Goal: Use online tool/utility: Utilize a website feature to perform a specific function

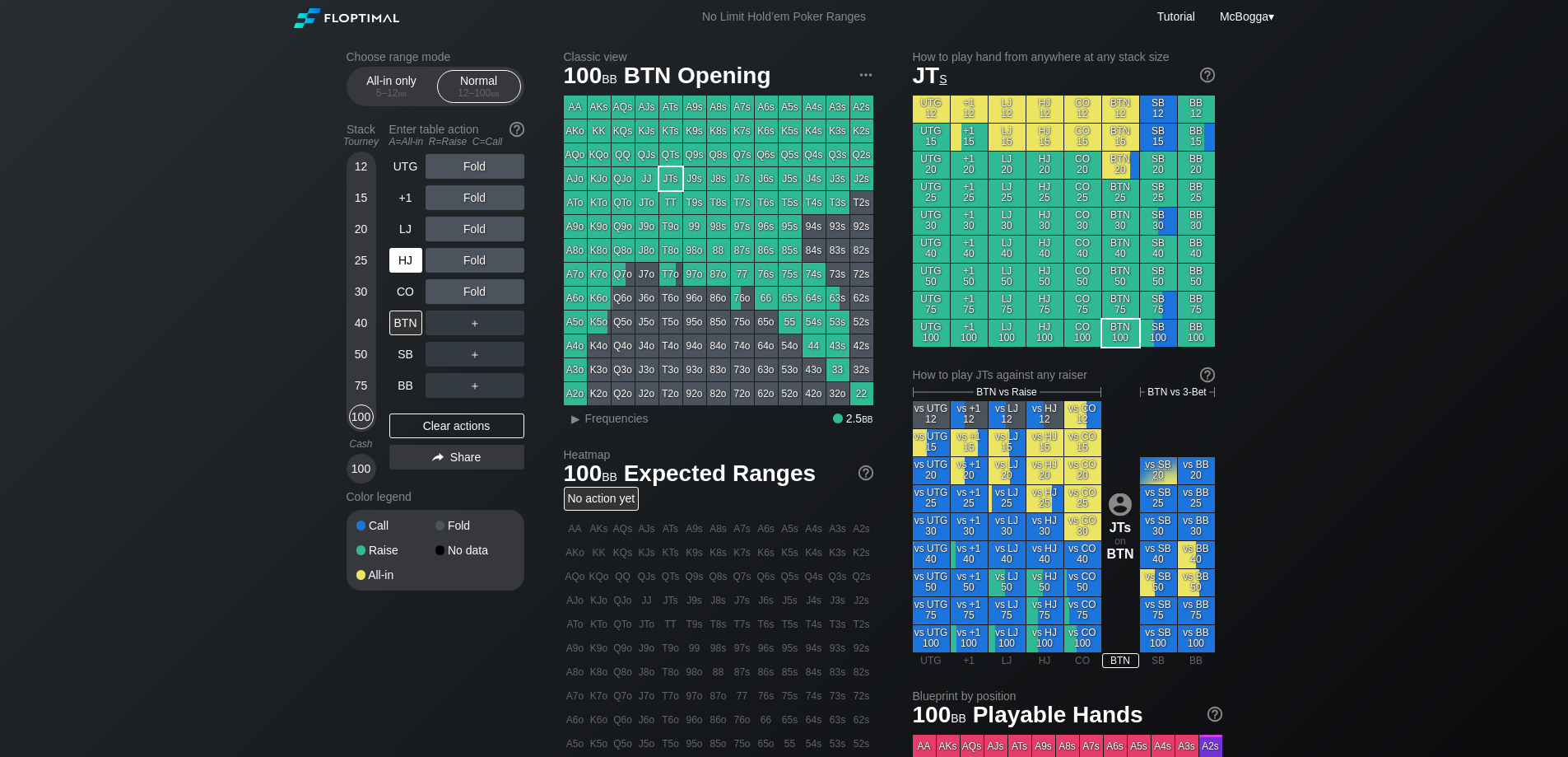
click at [399, 268] on div "HJ" at bounding box center [406, 260] width 33 height 25
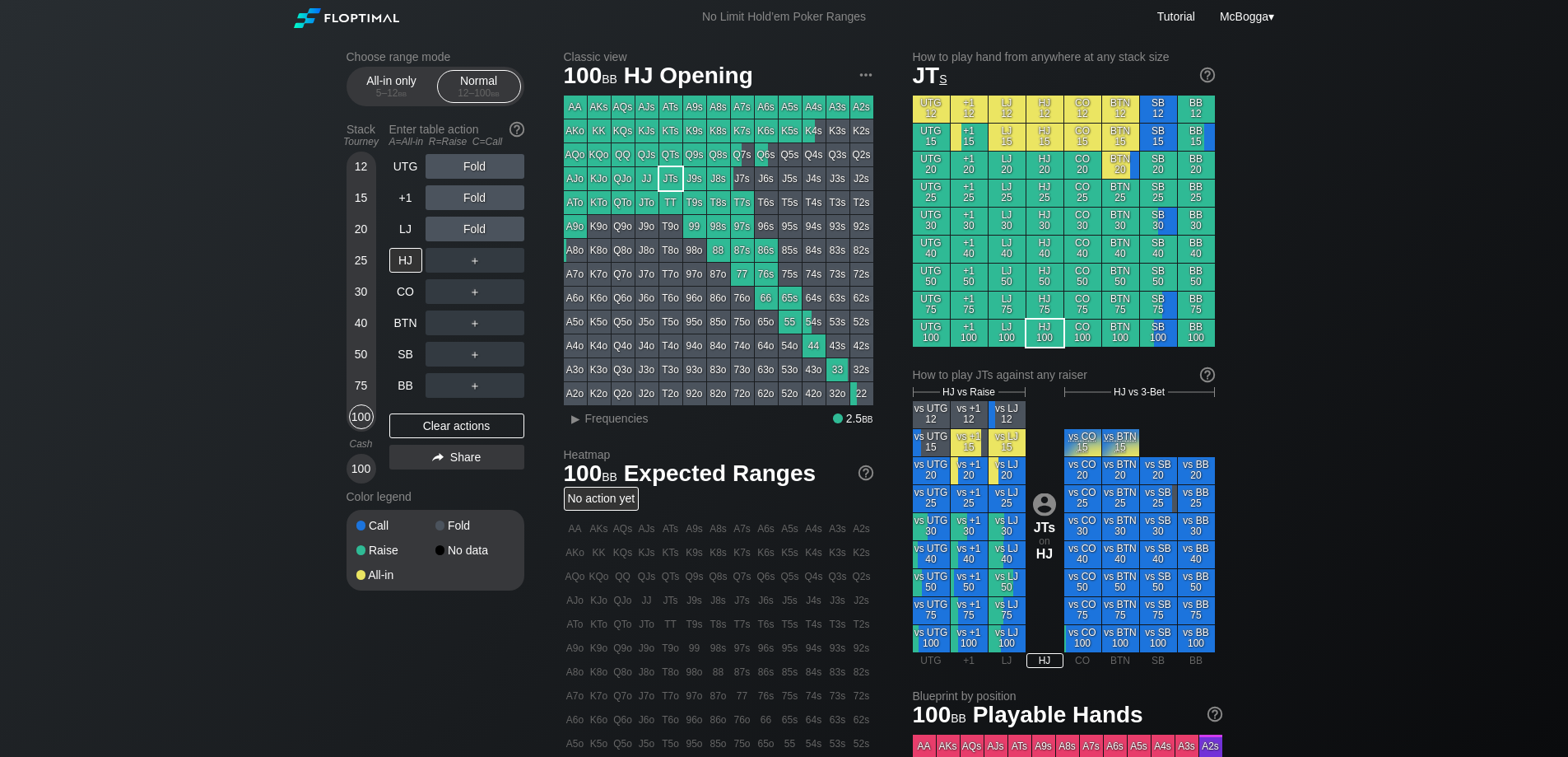
click at [364, 325] on div "40" at bounding box center [361, 323] width 25 height 25
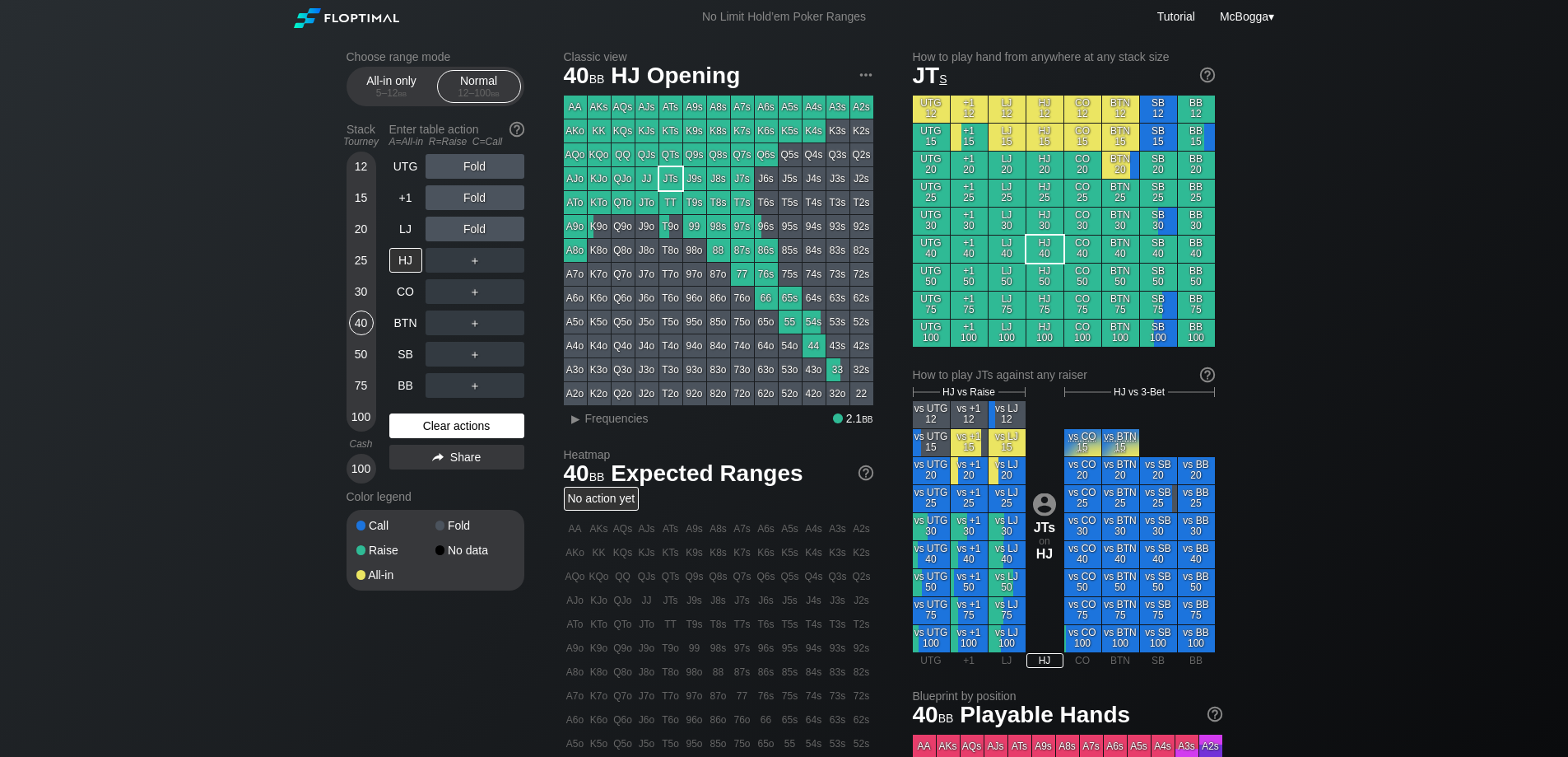
click at [436, 425] on div "Clear actions" at bounding box center [457, 426] width 135 height 25
click at [360, 232] on div "20" at bounding box center [361, 229] width 25 height 25
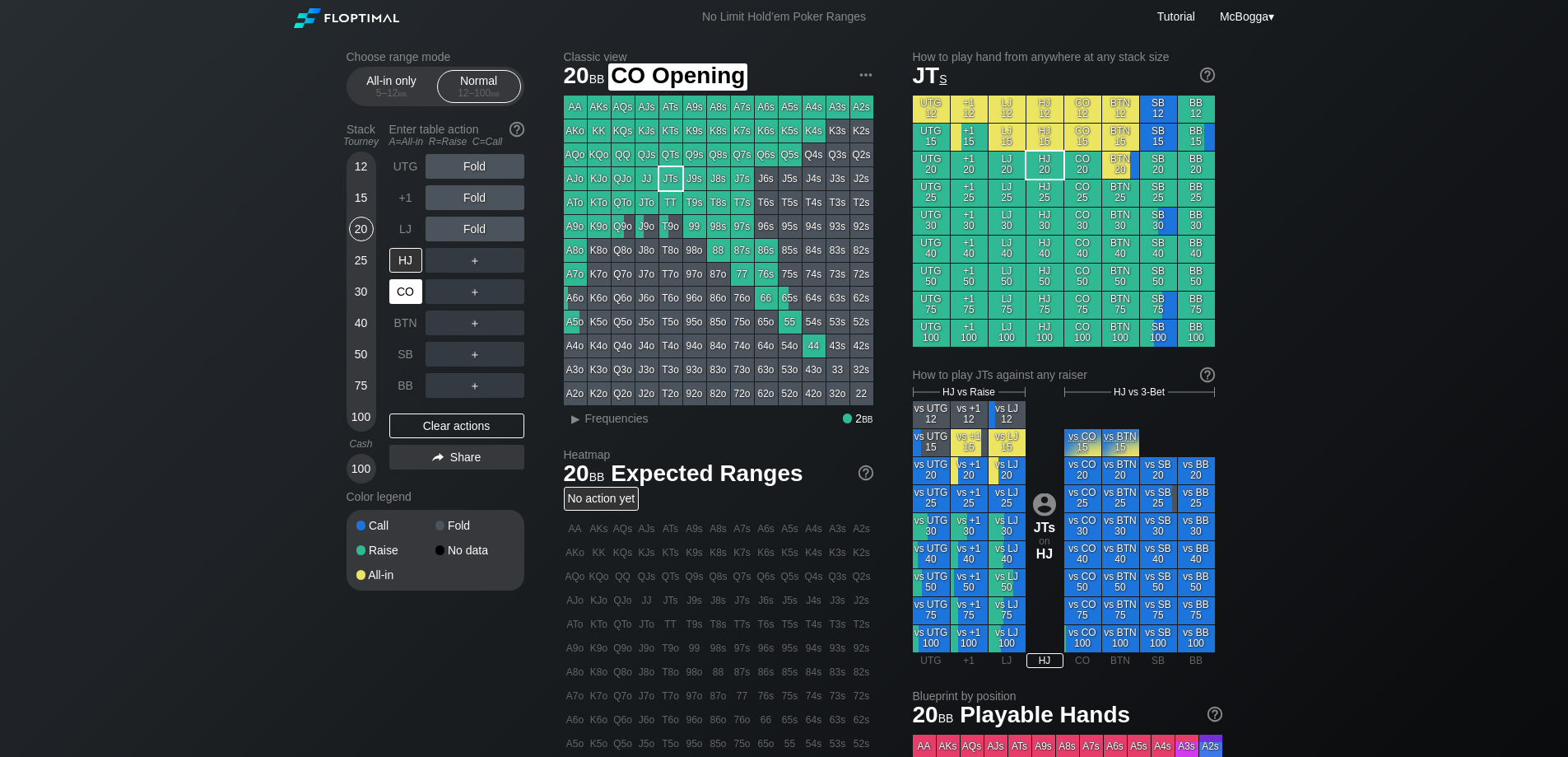
click at [406, 286] on div "CO" at bounding box center [406, 291] width 33 height 25
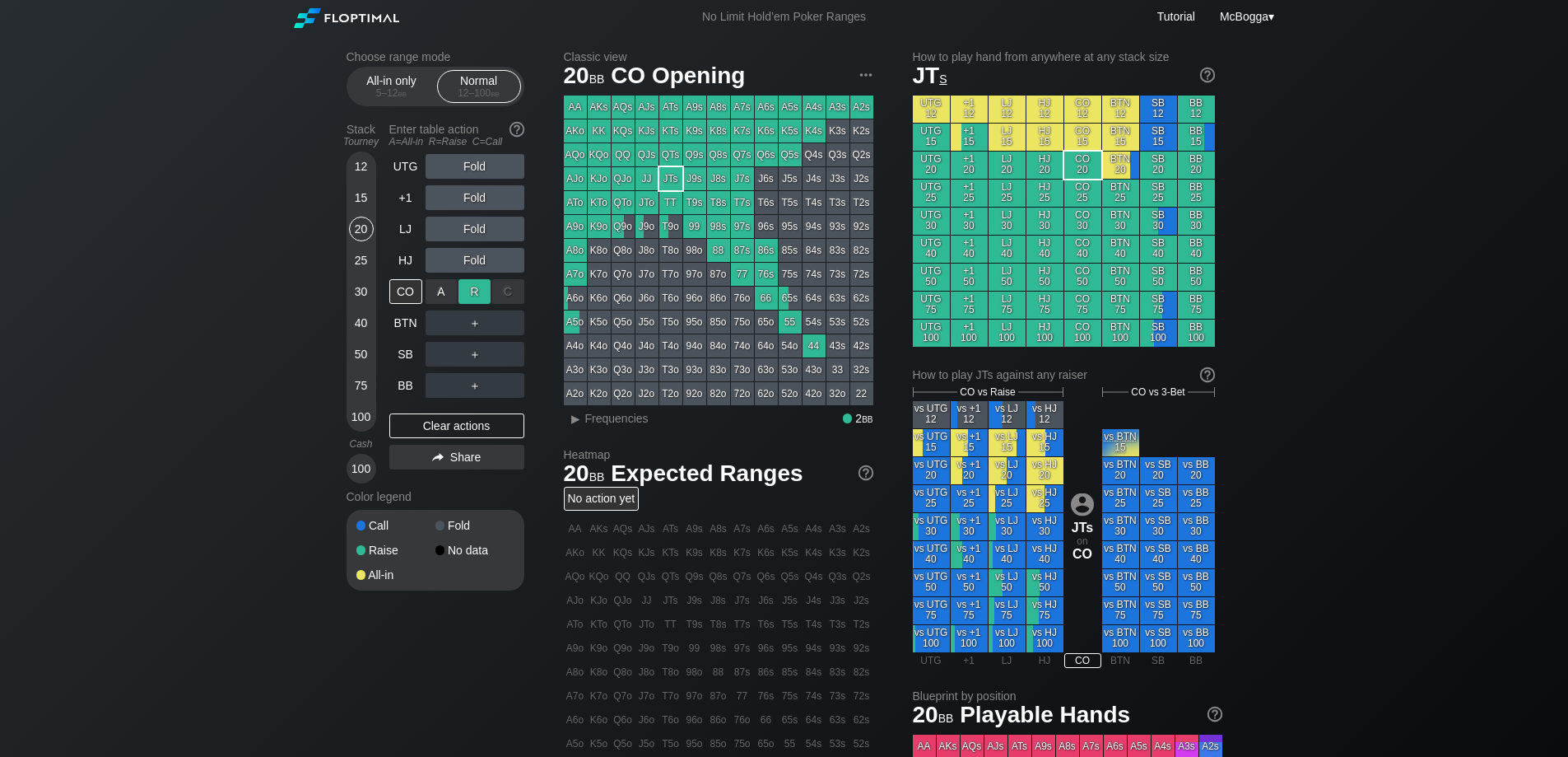
click at [471, 296] on div "R ✕" at bounding box center [475, 291] width 32 height 25
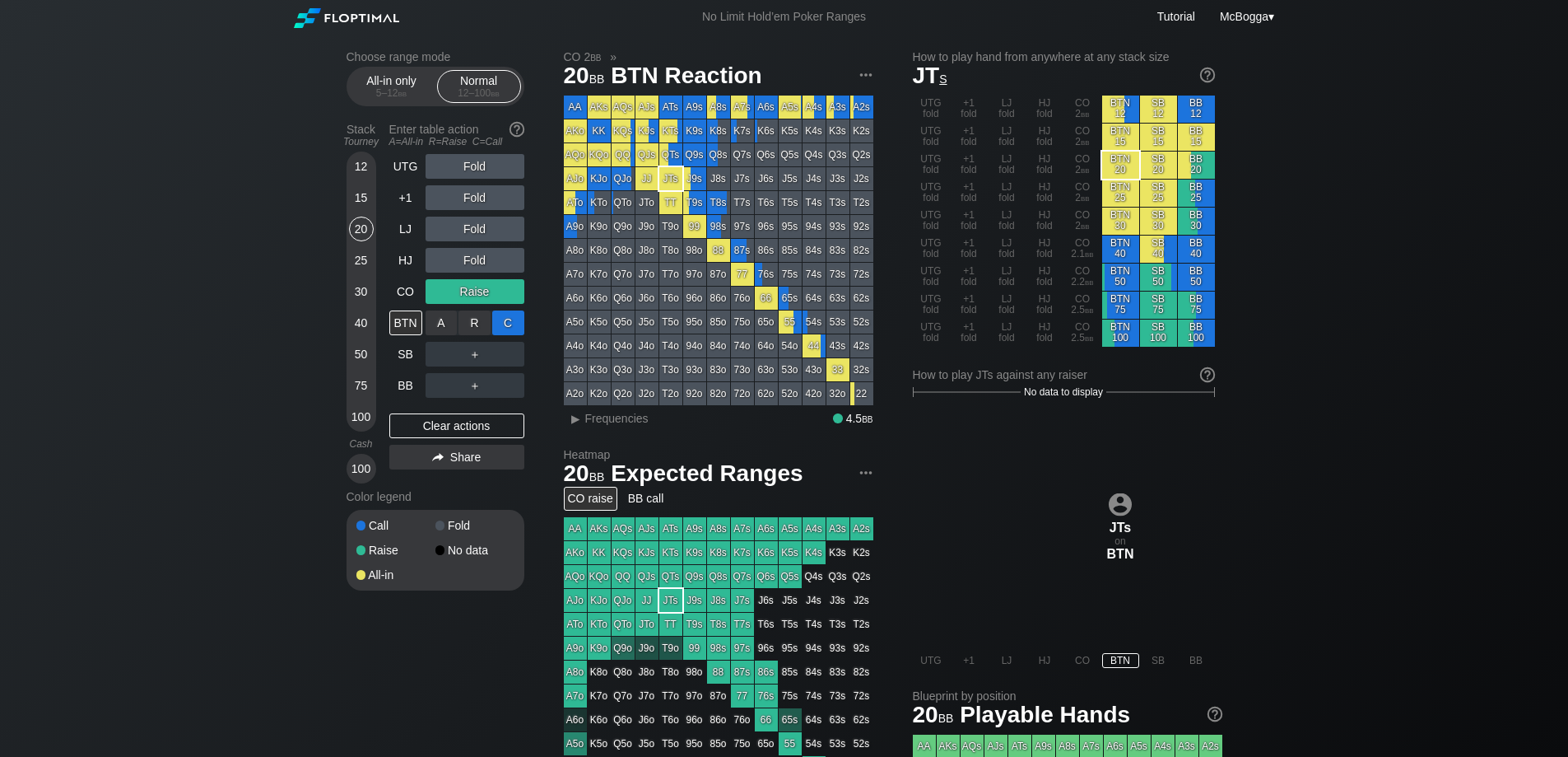
click at [512, 326] on div "C ✕" at bounding box center [508, 323] width 32 height 25
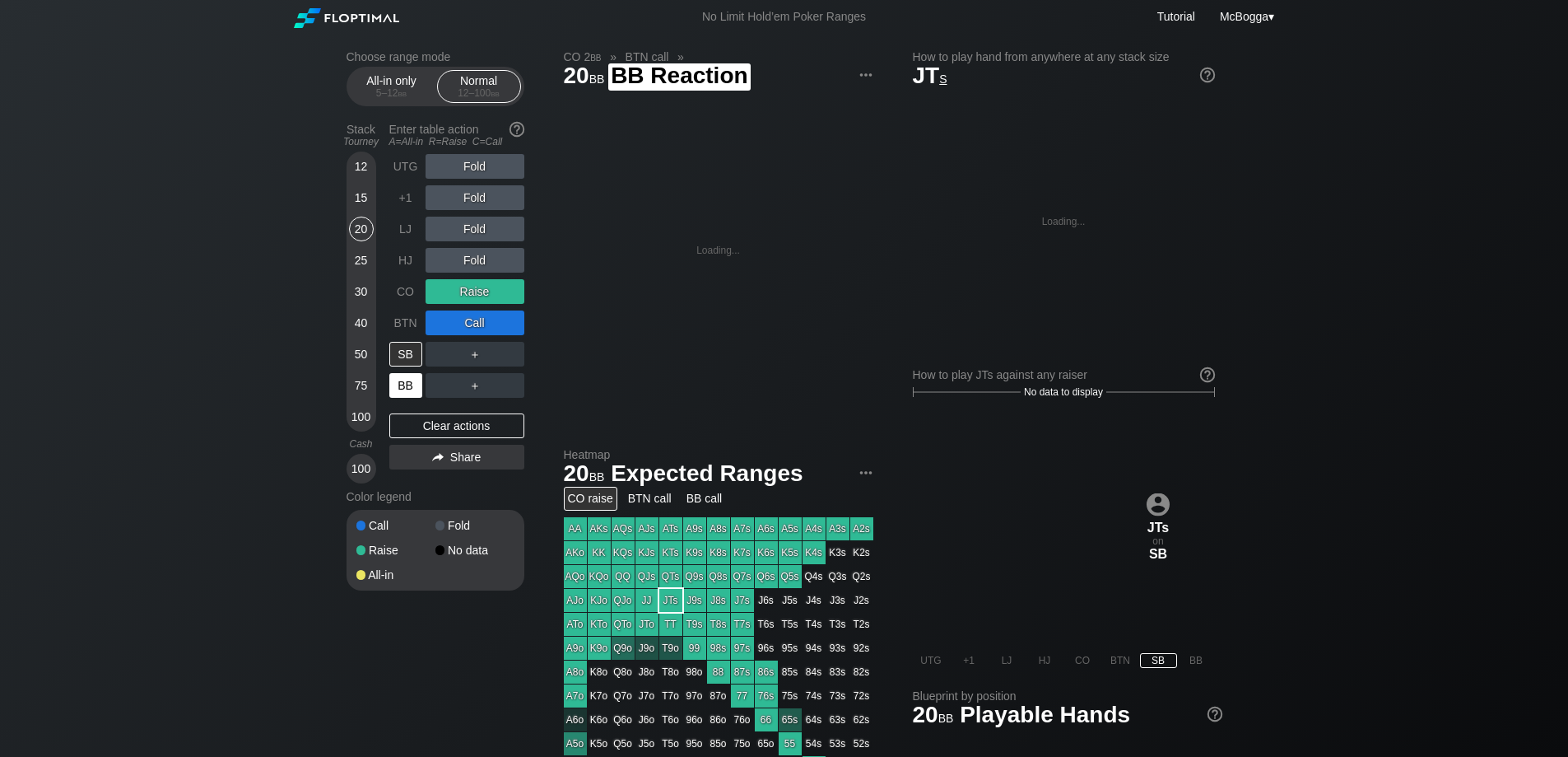
click at [415, 383] on div "BB" at bounding box center [406, 386] width 33 height 25
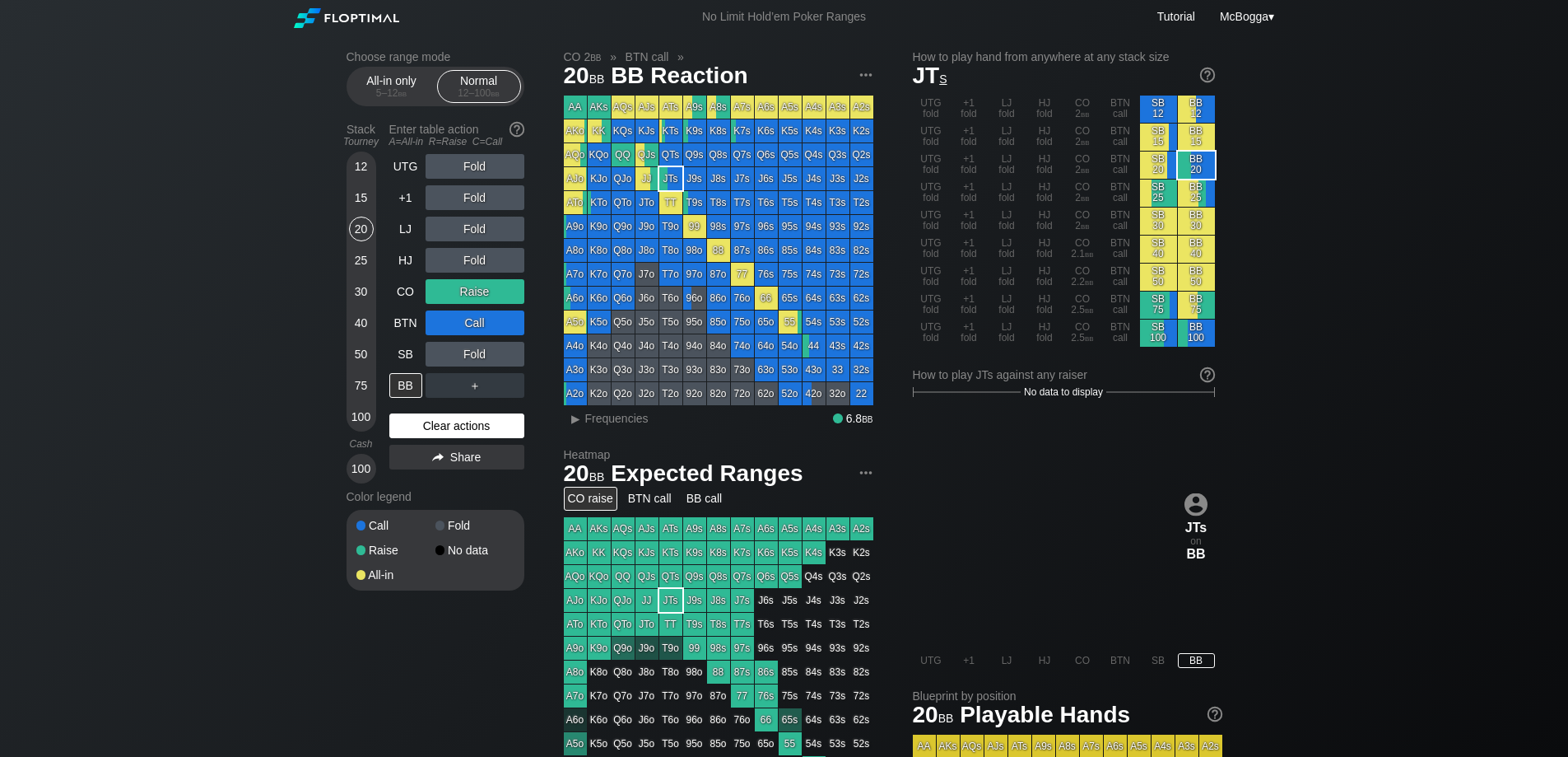
click at [456, 426] on div "Clear actions" at bounding box center [457, 426] width 135 height 25
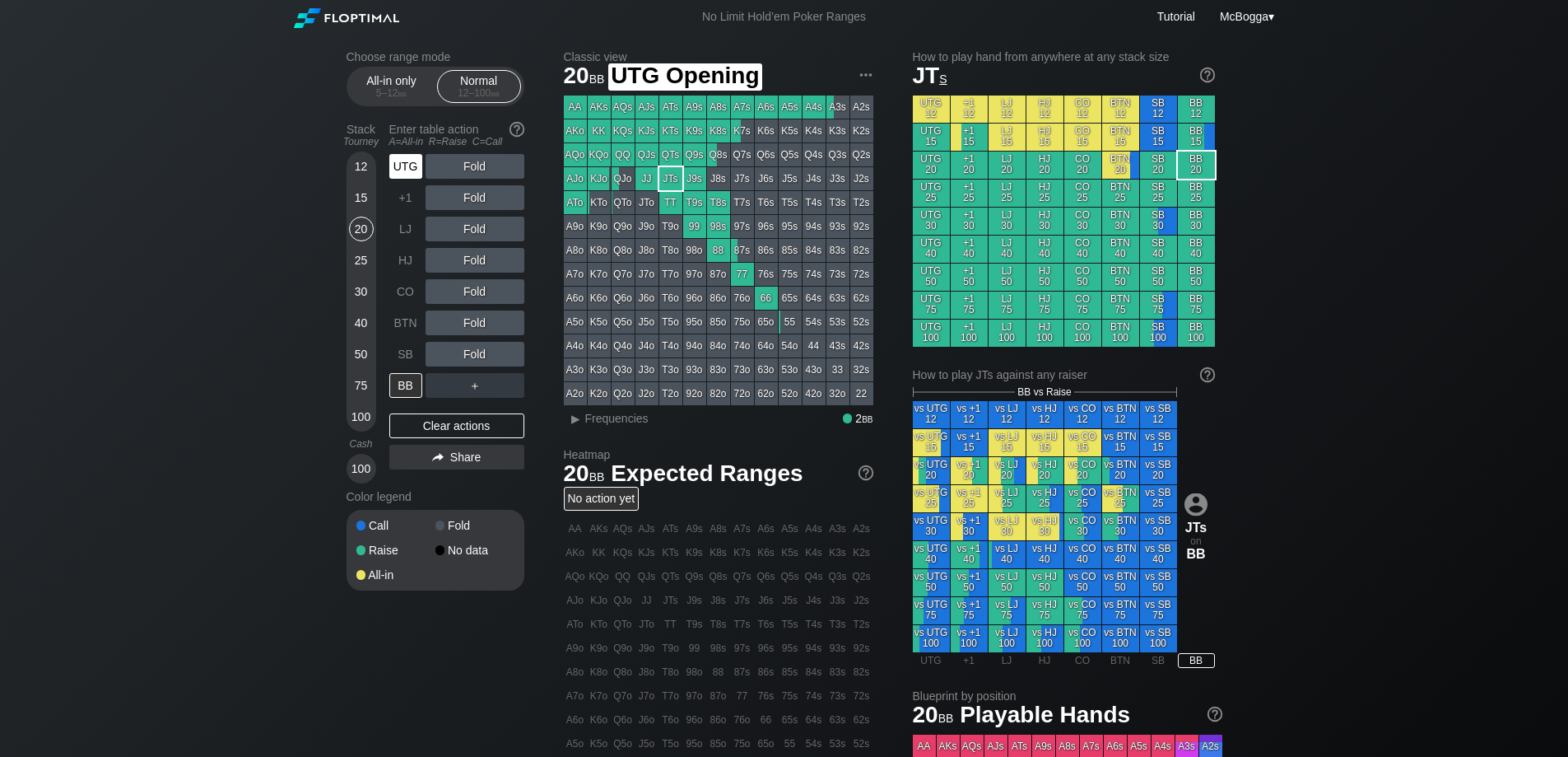
click at [410, 165] on div "UTG" at bounding box center [406, 166] width 33 height 25
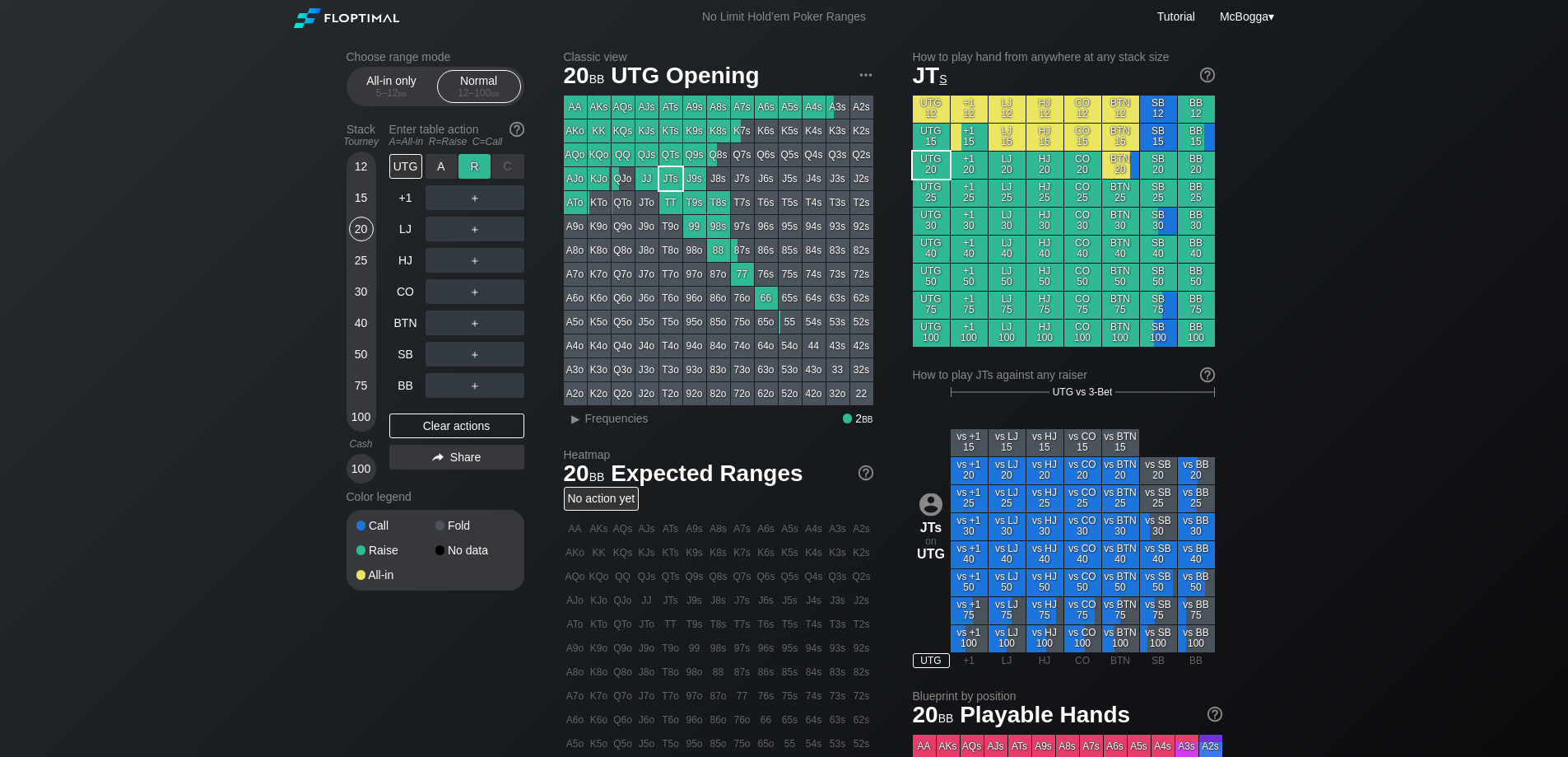
click at [471, 172] on div "R ✕" at bounding box center [475, 166] width 32 height 25
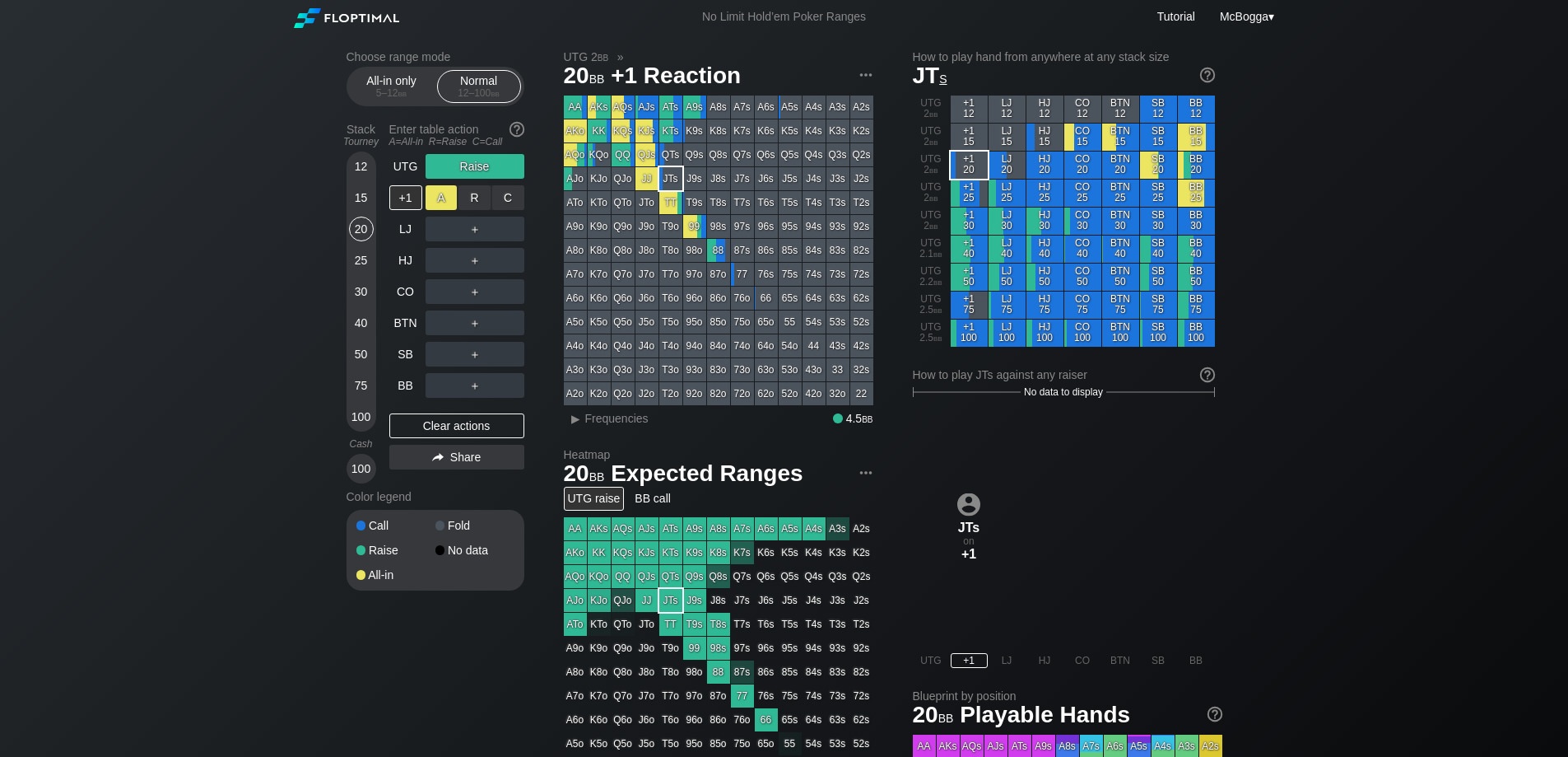
click at [450, 194] on div "A ✕" at bounding box center [441, 198] width 32 height 25
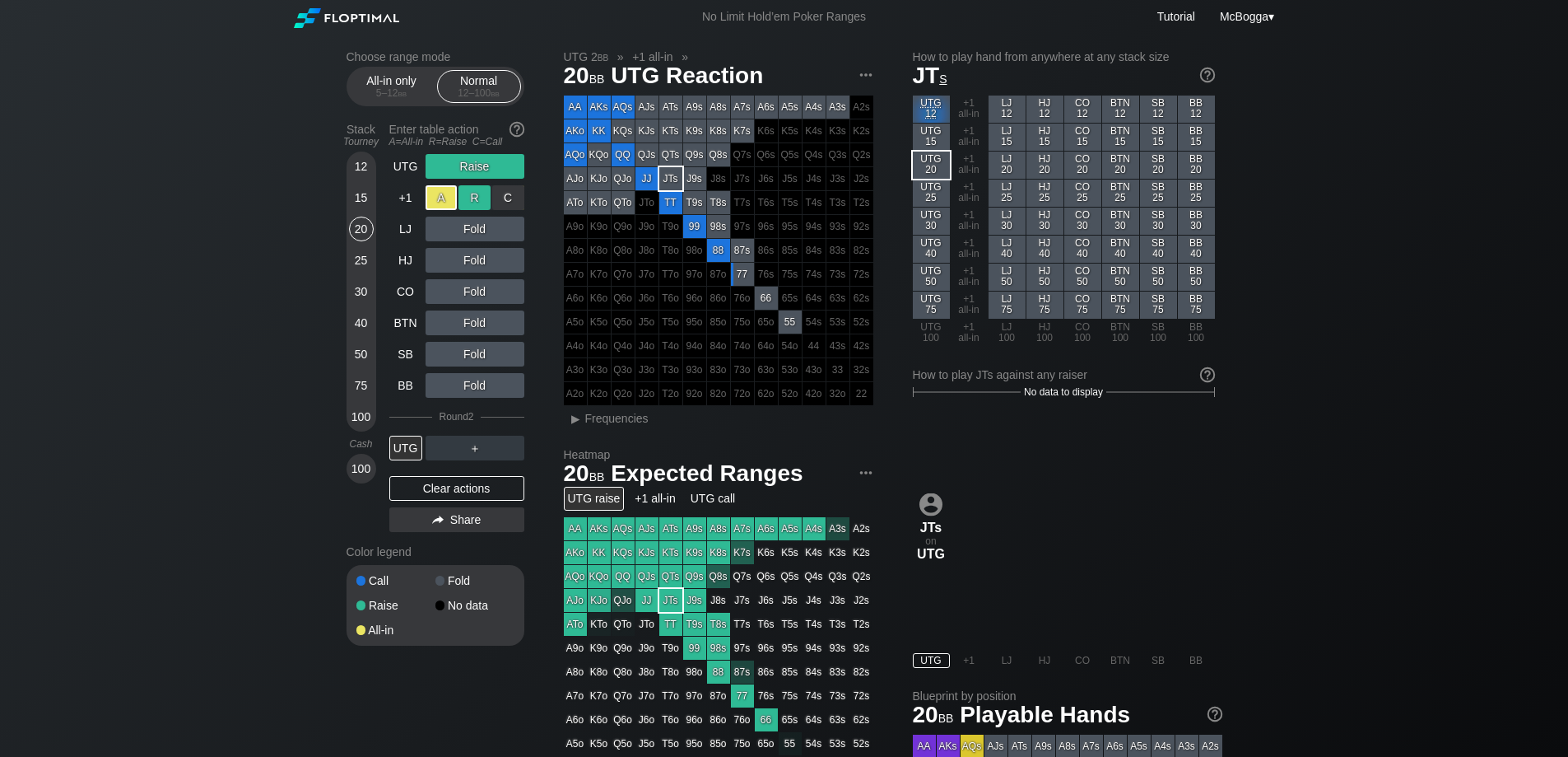
click at [477, 196] on div "R ✕" at bounding box center [475, 198] width 32 height 25
